Goal: Information Seeking & Learning: Learn about a topic

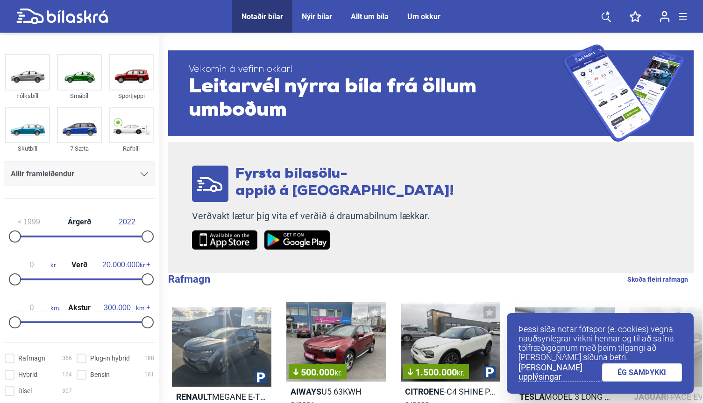
click at [630, 370] on link "ÉG SAMÞYKKI" at bounding box center [642, 373] width 80 height 18
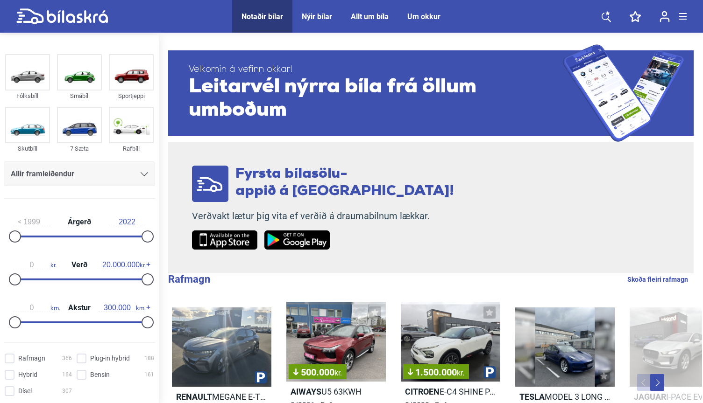
click at [317, 20] on div "Nýir bílar" at bounding box center [317, 16] width 30 height 9
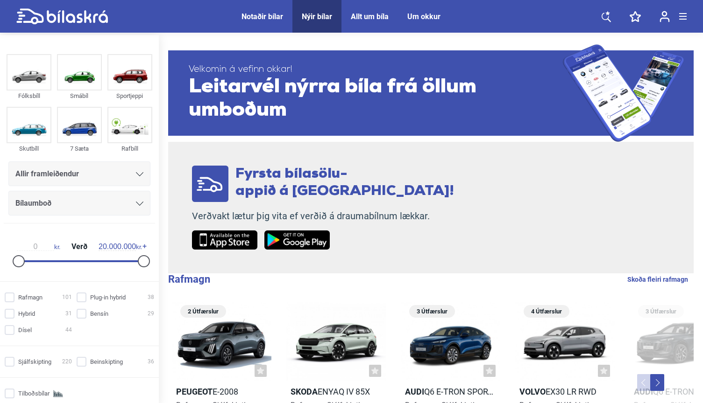
click at [269, 23] on span "Notaðir bílar" at bounding box center [262, 16] width 60 height 33
click at [269, 17] on div "Notaðir bílar" at bounding box center [262, 16] width 42 height 9
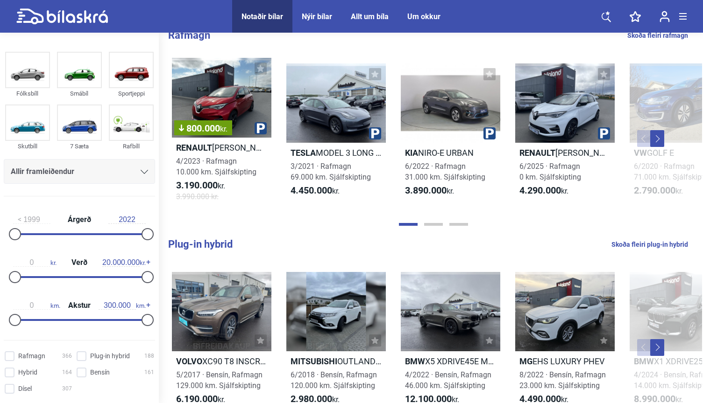
scroll to position [265, 0]
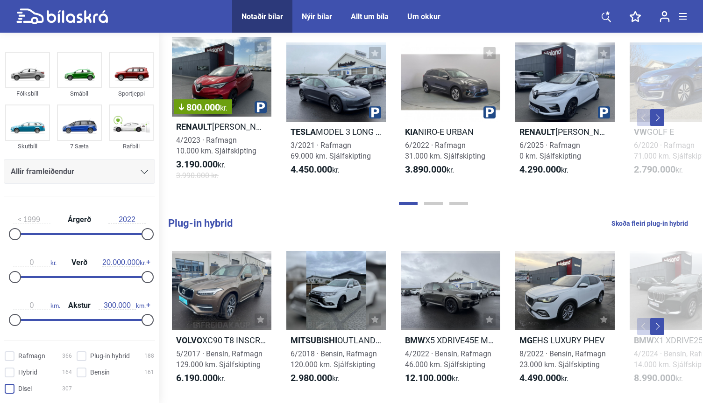
click at [13, 393] on input "Dísel 307" at bounding box center [39, 390] width 67 height 10
checkbox input "true"
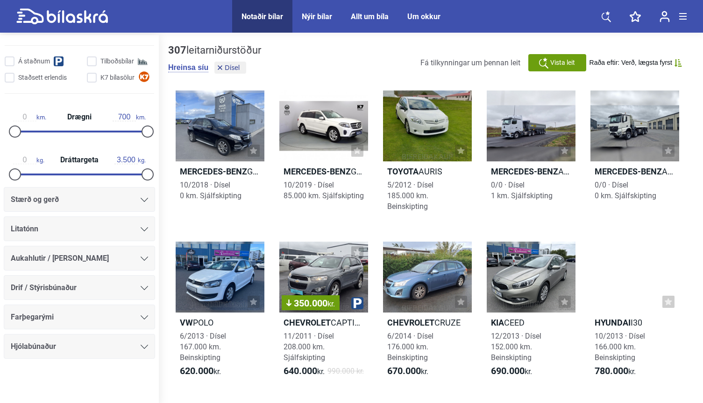
scroll to position [412, 0]
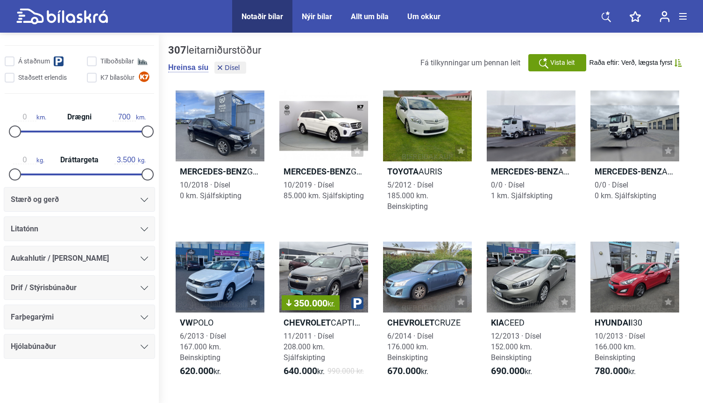
click at [136, 198] on div "Stærð og gerð" at bounding box center [79, 199] width 137 height 13
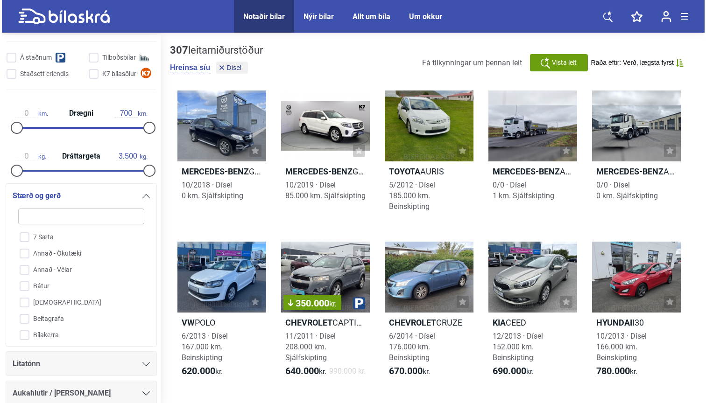
scroll to position [0, 0]
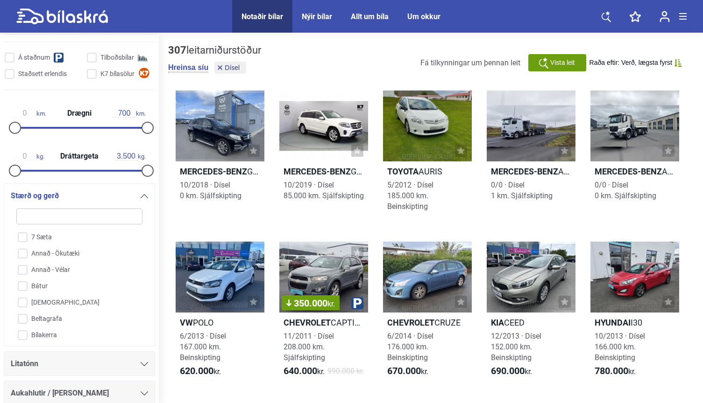
click at [609, 16] on icon at bounding box center [605, 17] width 9 height 12
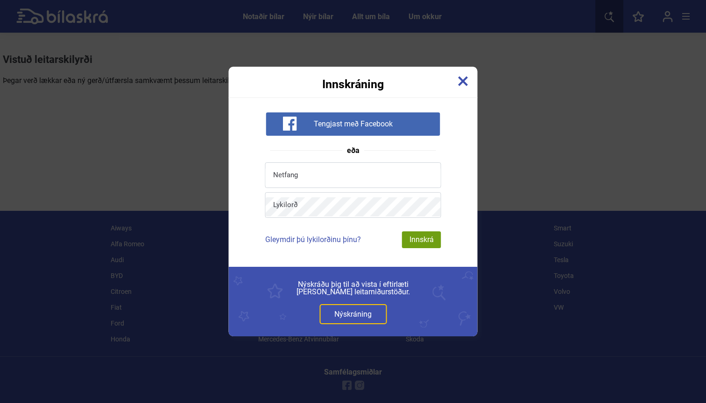
click at [464, 78] on img at bounding box center [463, 81] width 10 height 10
